Goal: Navigation & Orientation: Find specific page/section

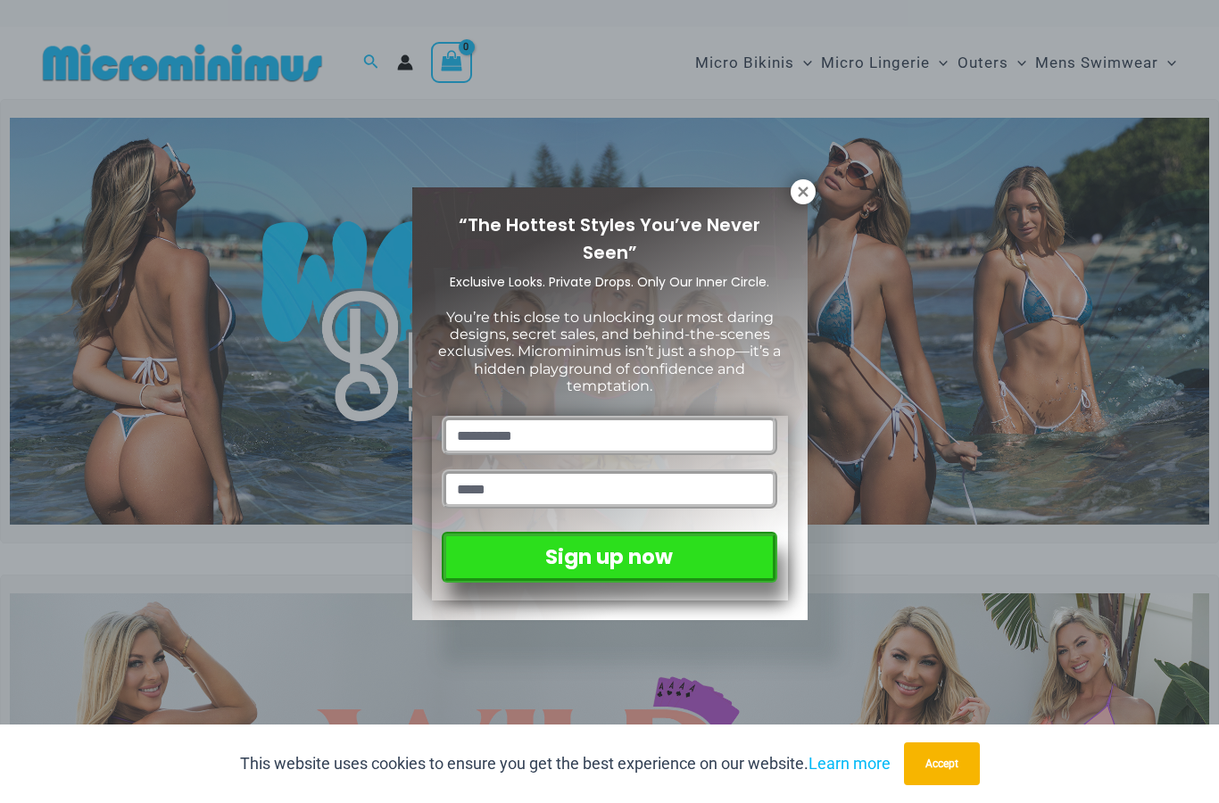
click at [801, 186] on icon at bounding box center [803, 192] width 16 height 16
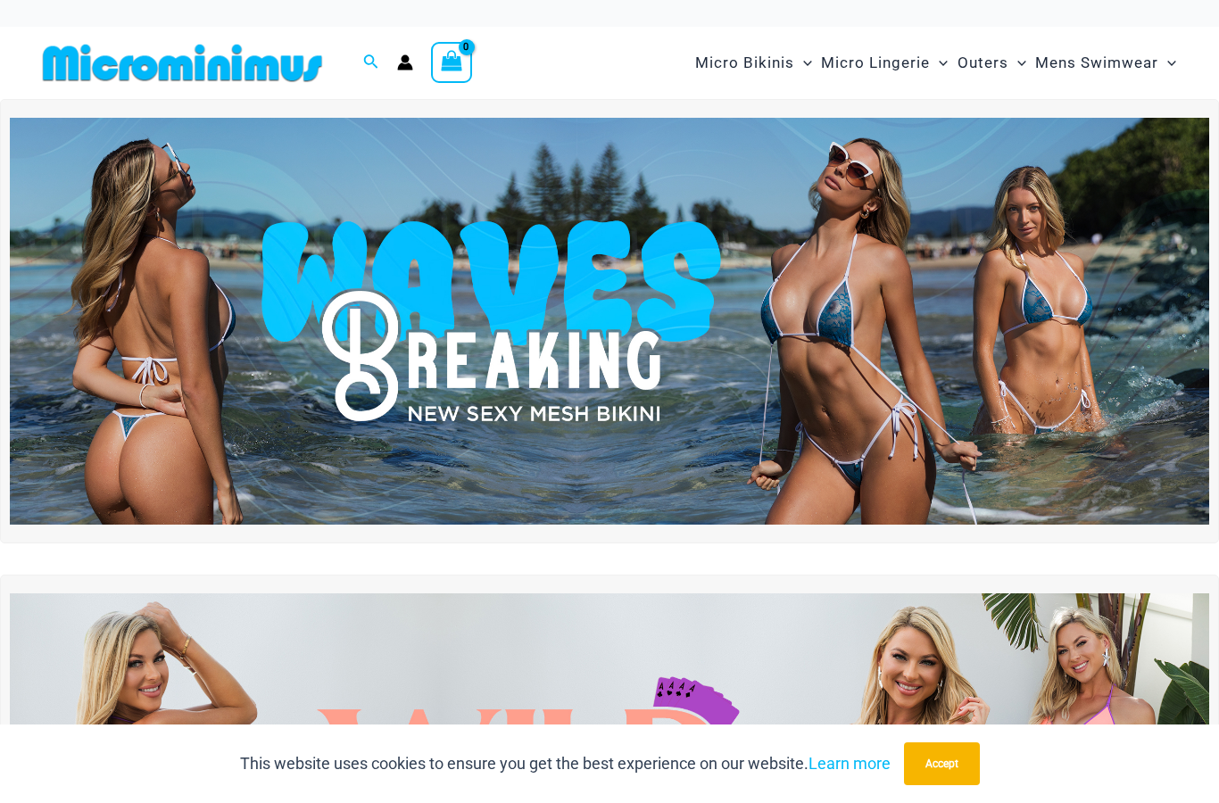
click at [945, 762] on button "Accept" at bounding box center [942, 763] width 76 height 43
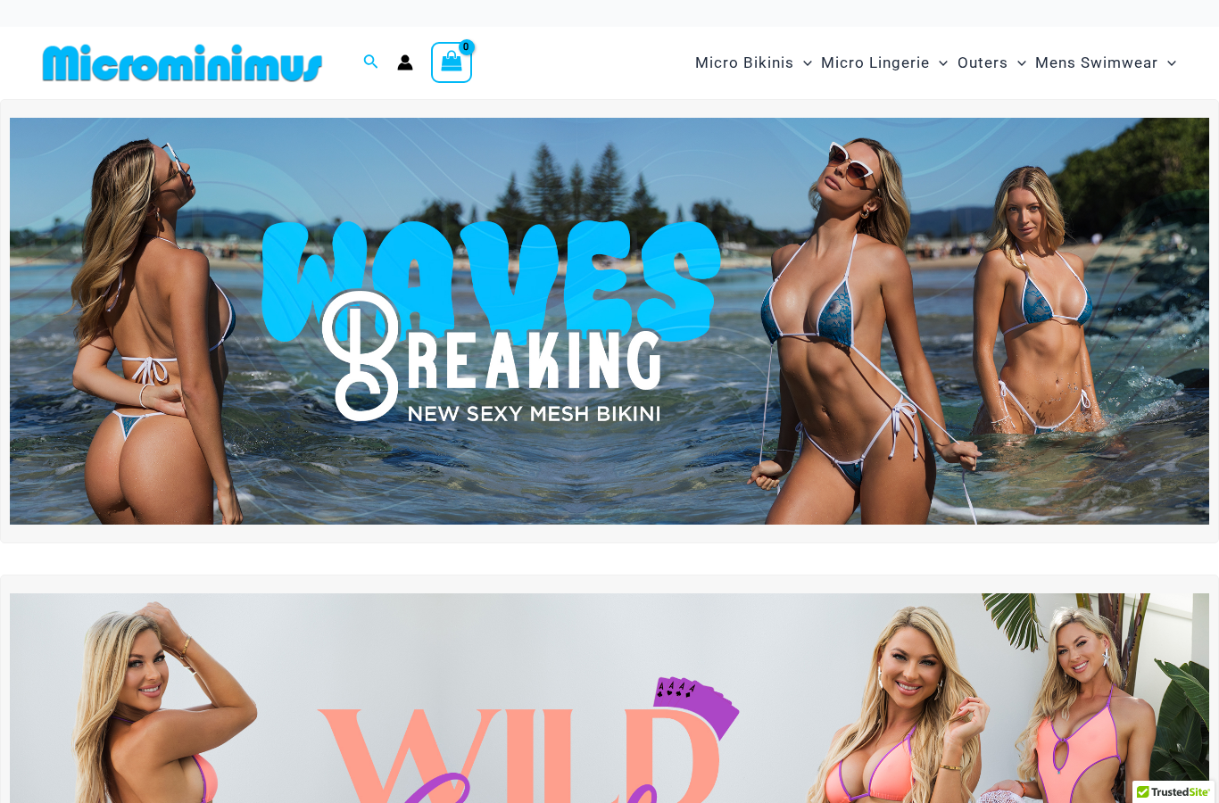
click at [752, 46] on span "Micro Bikinis" at bounding box center [744, 63] width 99 height 46
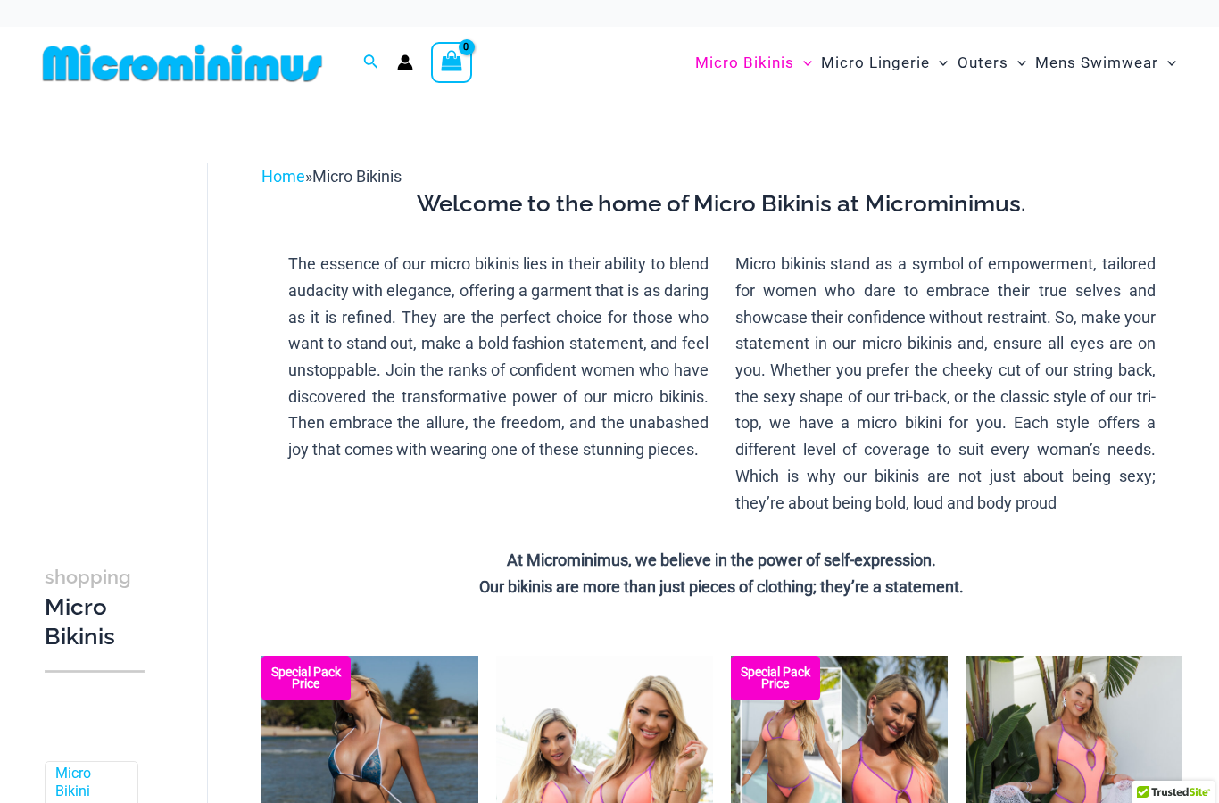
click at [898, 51] on span "Micro Lingerie" at bounding box center [875, 63] width 109 height 46
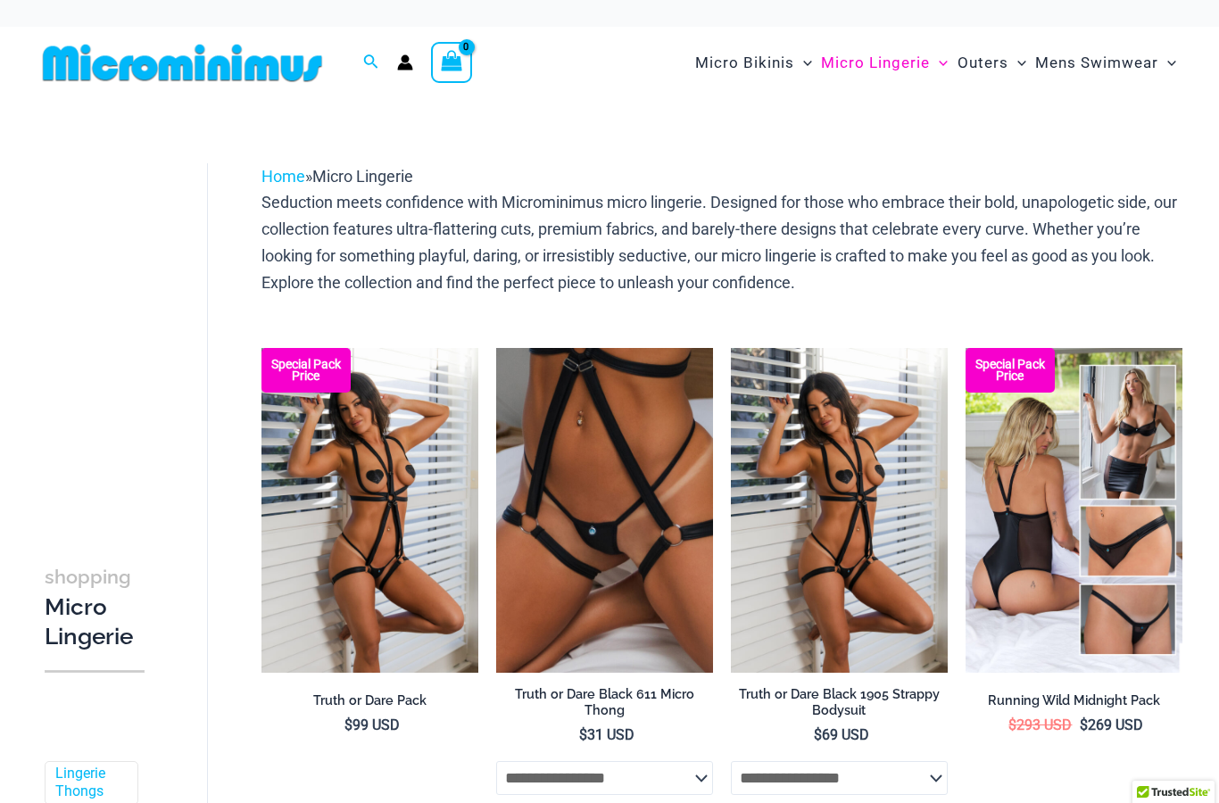
click at [989, 53] on span "Outers" at bounding box center [982, 63] width 51 height 46
